Goal: Information Seeking & Learning: Learn about a topic

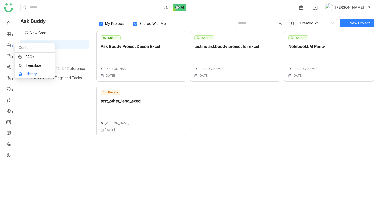
click at [30, 56] on link "Library" at bounding box center [35, 74] width 33 height 4
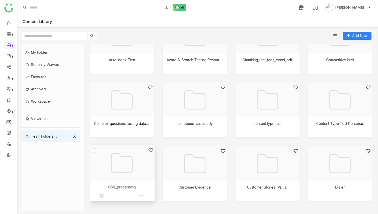
scroll to position [89, 0]
click at [133, 56] on div at bounding box center [120, 169] width 57 height 43
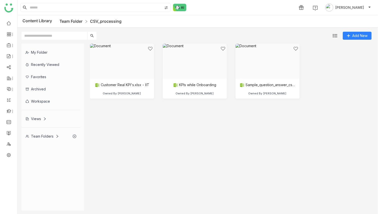
click at [71, 20] on link "Team Folder" at bounding box center [71, 21] width 23 height 5
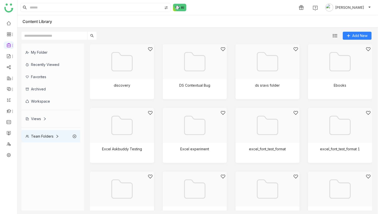
scroll to position [255, 0]
click at [65, 8] on input at bounding box center [96, 7] width 134 height 9
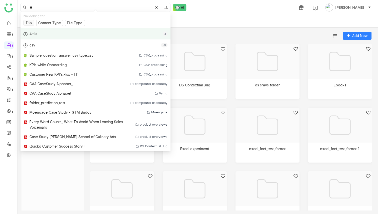
click at [46, 33] on div "4mb. 2" at bounding box center [96, 33] width 150 height 11
type input "****"
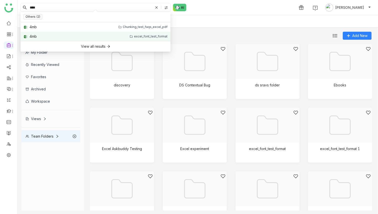
click at [43, 36] on link "4mb excel_font_test_format" at bounding box center [96, 37] width 150 height 10
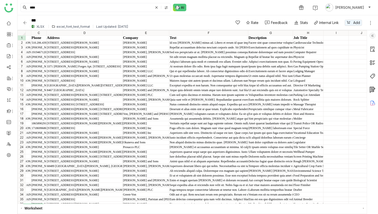
scroll to position [0, 111]
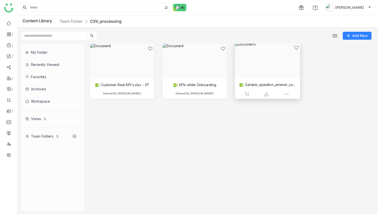
click at [257, 64] on div at bounding box center [265, 66] width 57 height 43
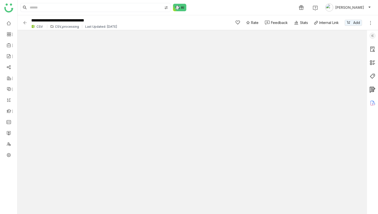
click at [26, 23] on img at bounding box center [25, 22] width 5 height 5
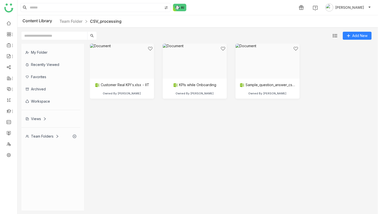
click at [197, 122] on gtmb-grid-view "Customer Real KPI's.xlsx - IIT Owned By Deepa Kushwaha KPIs while Onboarding Ow…" at bounding box center [231, 127] width 282 height 167
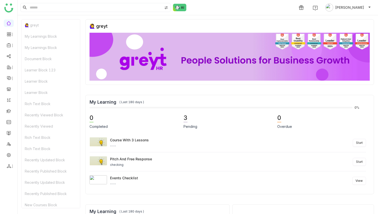
click at [376, 18] on div "🙋‍♀️ greyt My Learnings Block My Learnings Block Document Block Learner Block 1…" at bounding box center [198, 114] width 361 height 199
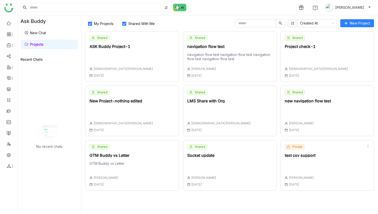
click at [298, 157] on div "test csv support" at bounding box center [300, 156] width 31 height 4
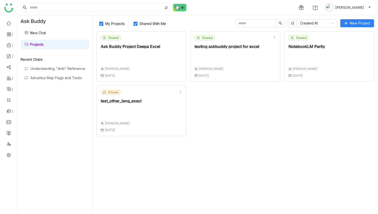
click at [151, 104] on div "Private test_other_lang_execl Deepa Kushwaha 07 Oct , 2025" at bounding box center [142, 111] width 90 height 51
